Goal: Information Seeking & Learning: Check status

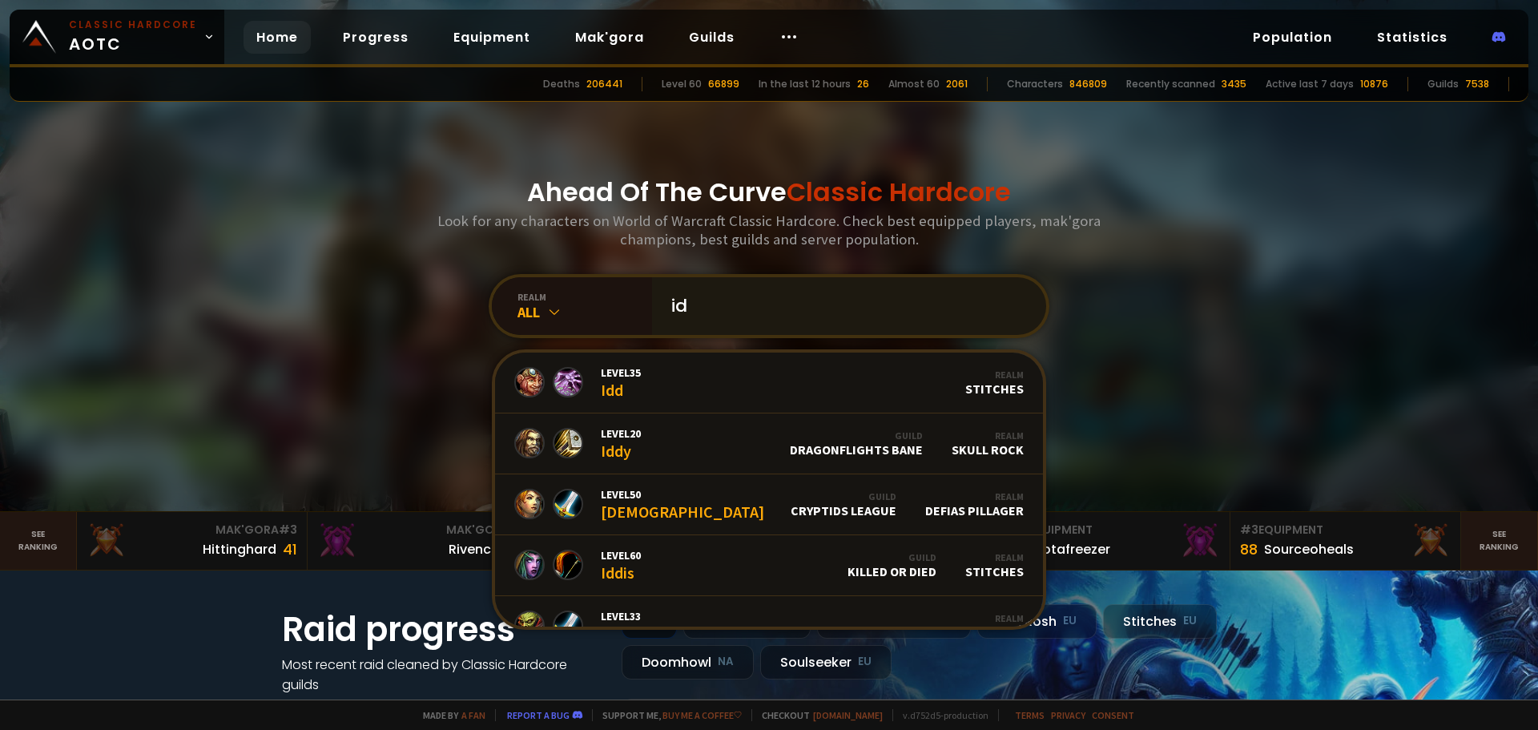
type input "i"
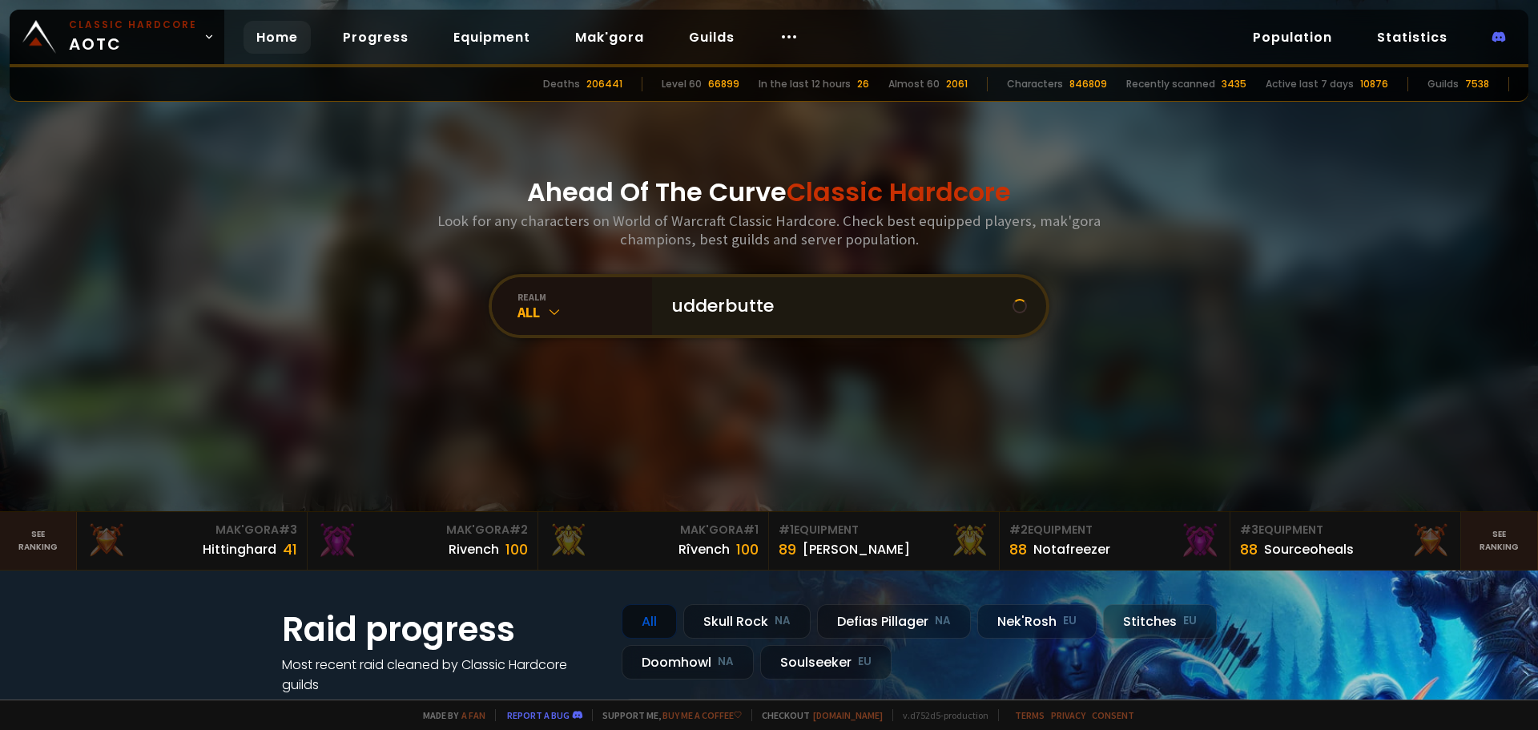
type input "udderbutter"
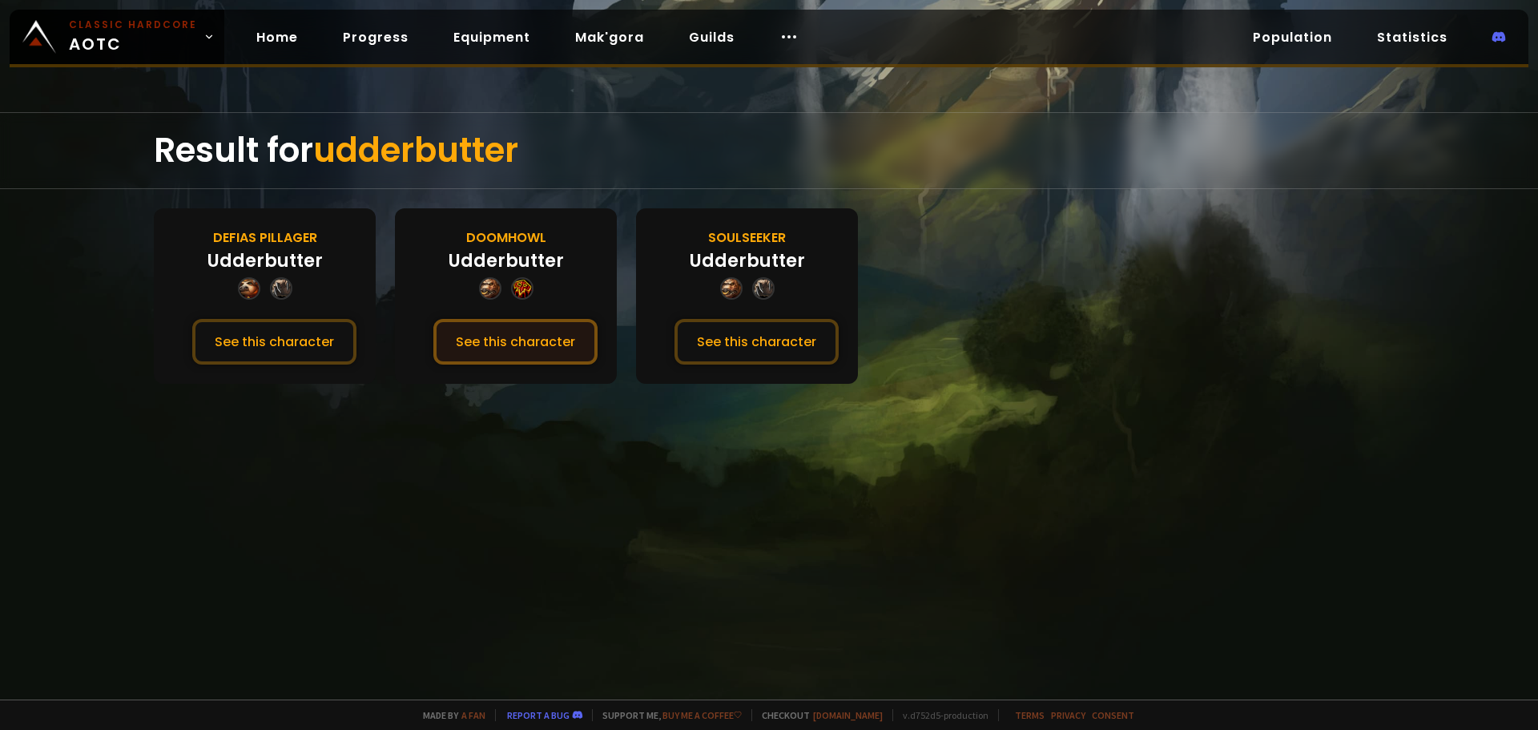
click at [571, 347] on button "See this character" at bounding box center [515, 342] width 164 height 46
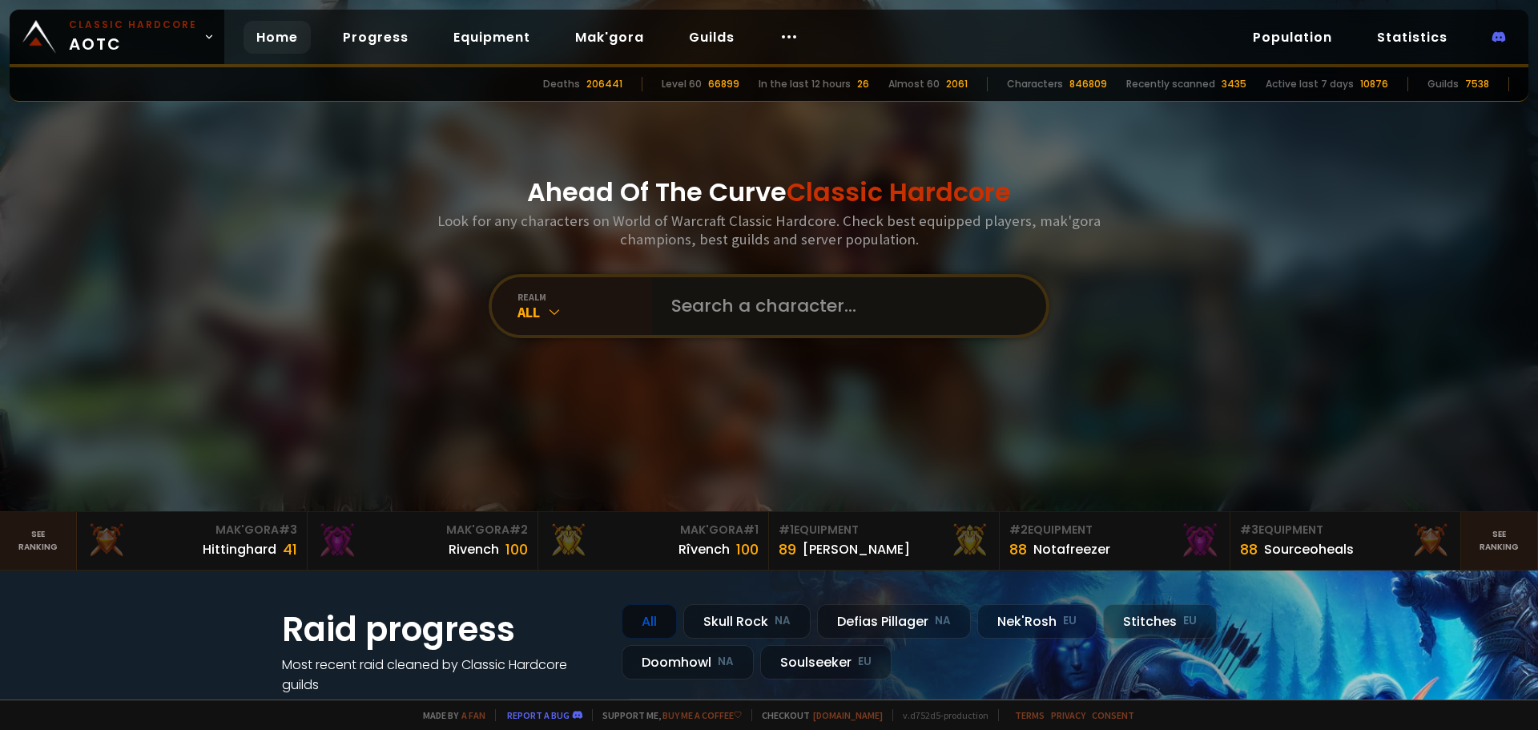
click at [749, 295] on input "text" at bounding box center [843, 306] width 365 height 58
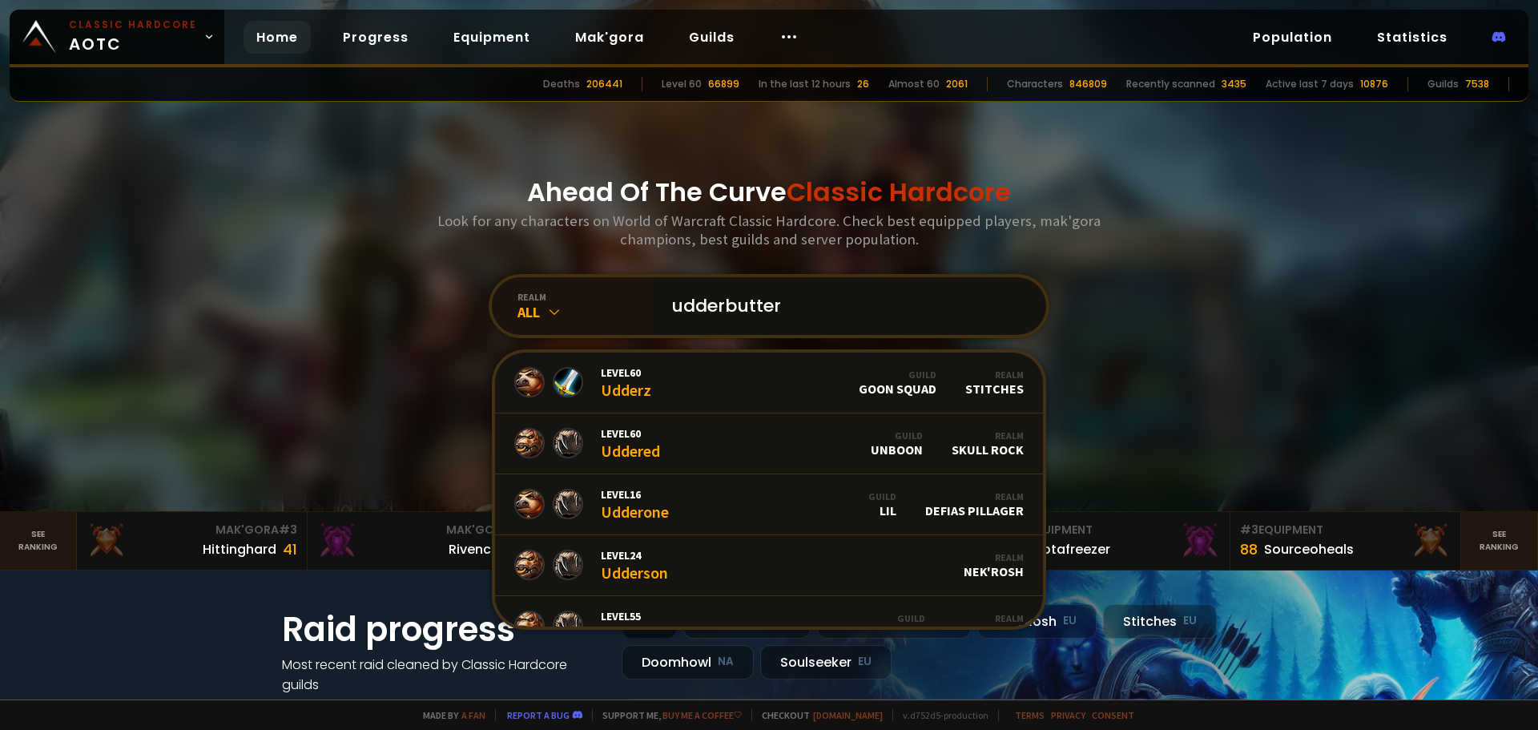
type input "udderbutterr"
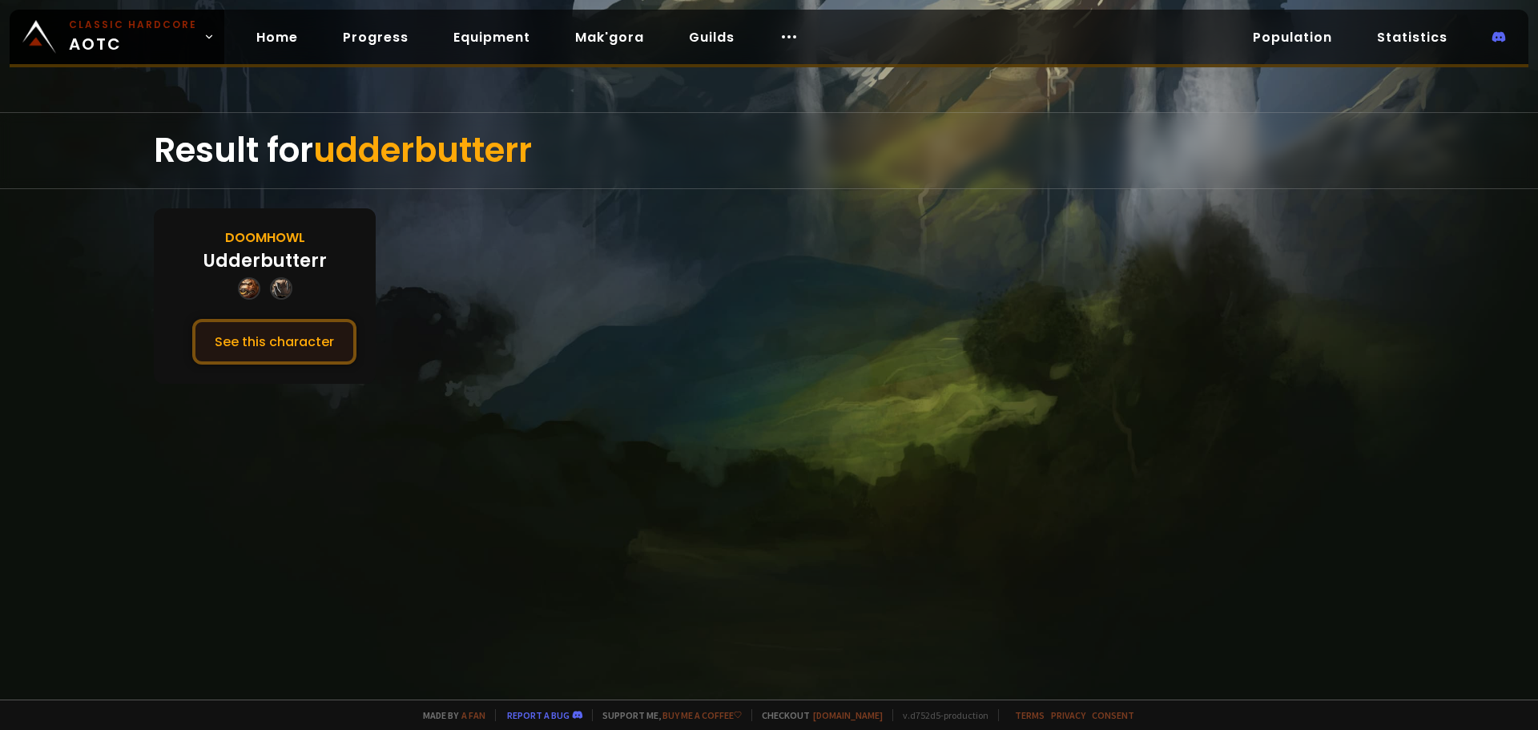
click at [252, 332] on button "See this character" at bounding box center [274, 342] width 164 height 46
click at [262, 336] on button "See this character" at bounding box center [274, 342] width 164 height 46
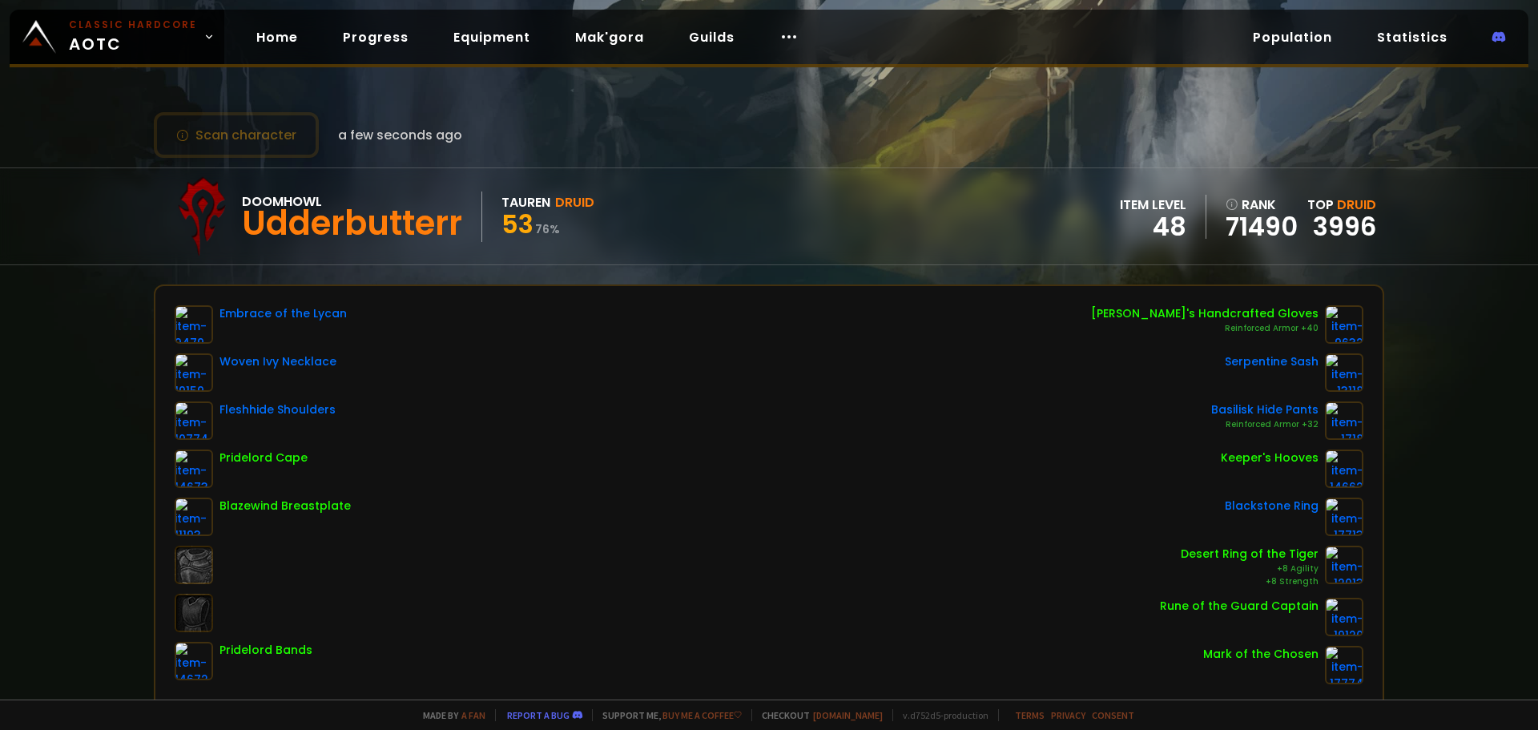
click at [983, 37] on div "Classic Hardcore AOTC Home Progress Equipment Mak'gora Guilds Population Statis…" at bounding box center [769, 39] width 1518 height 58
click at [779, 38] on icon at bounding box center [788, 36] width 19 height 19
click at [407, 119] on div "Scan character a few seconds ago" at bounding box center [308, 135] width 308 height 46
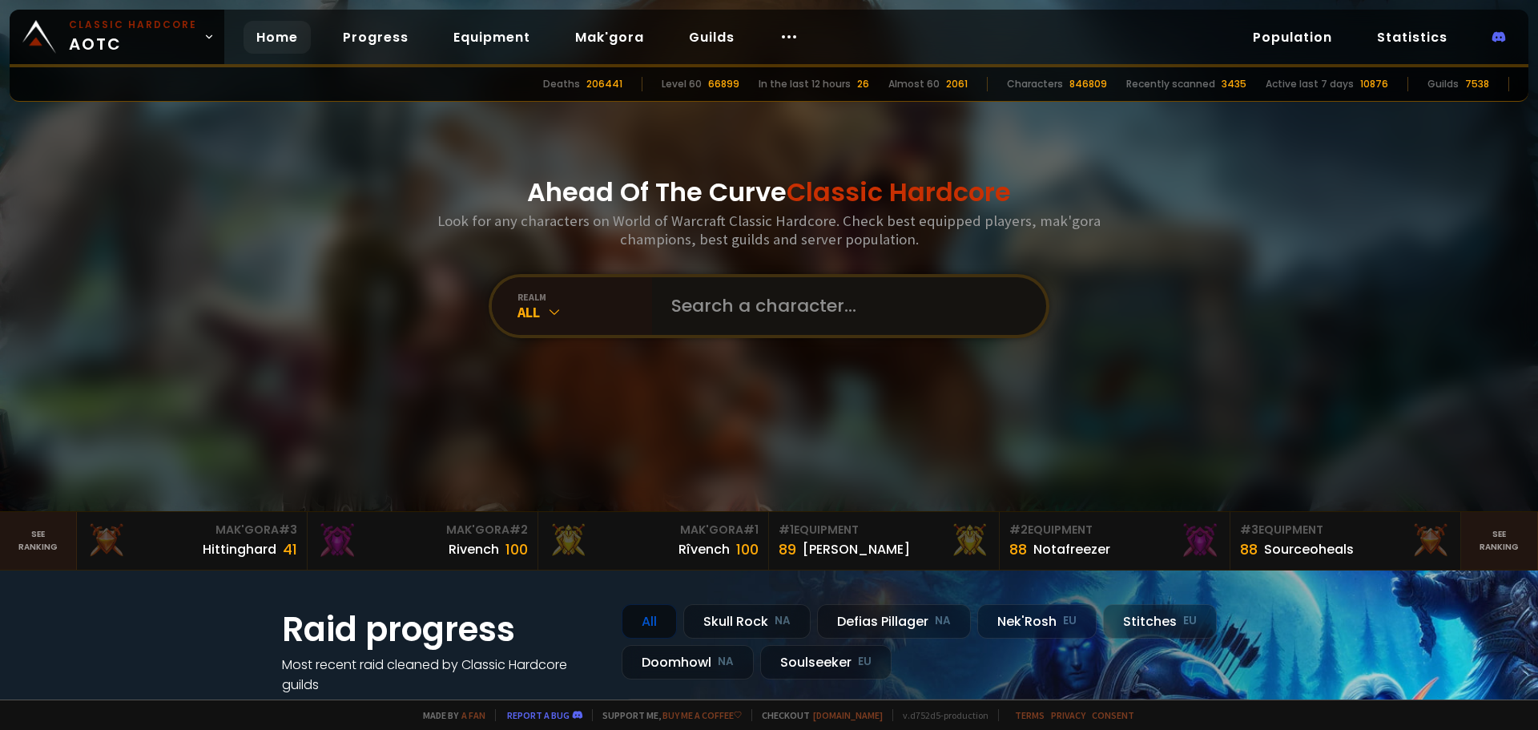
click at [677, 309] on input "text" at bounding box center [843, 306] width 365 height 58
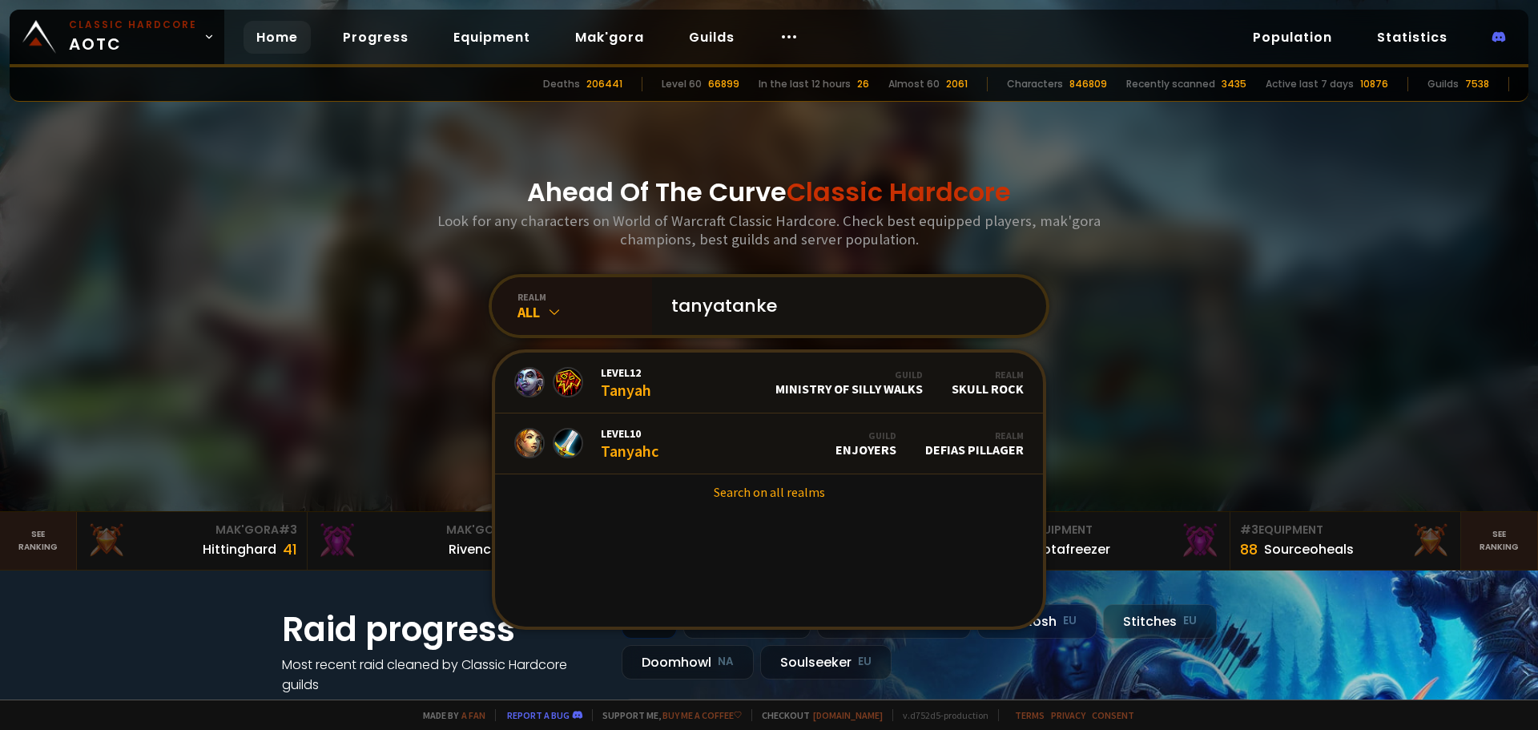
type input "tanyatanker"
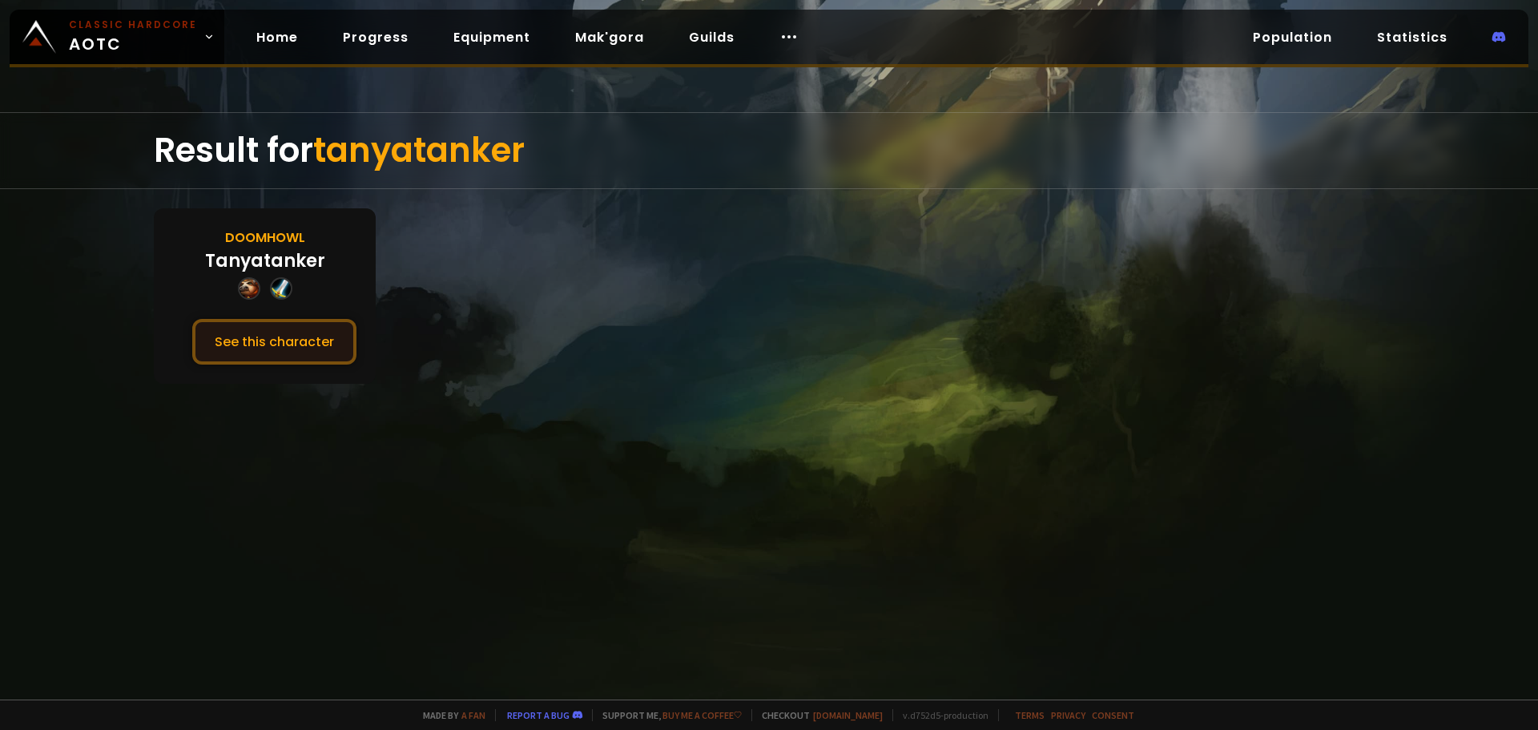
click at [289, 336] on button "See this character" at bounding box center [274, 342] width 164 height 46
